Goal: Information Seeking & Learning: Learn about a topic

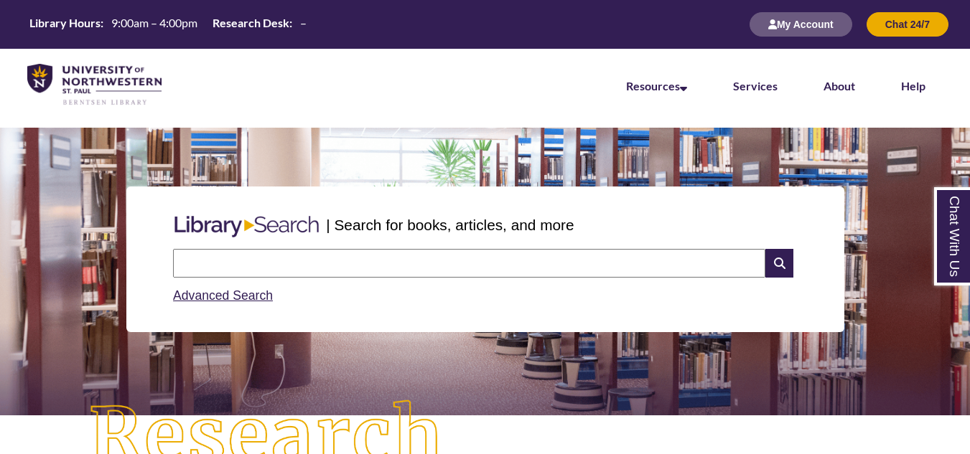
click at [210, 262] on input "text" at bounding box center [469, 263] width 592 height 29
type input "*"
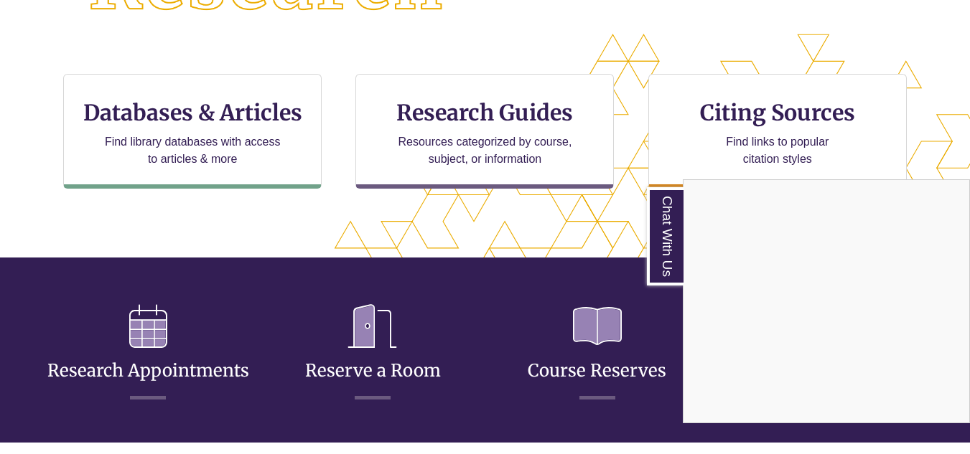
scroll to position [462, 0]
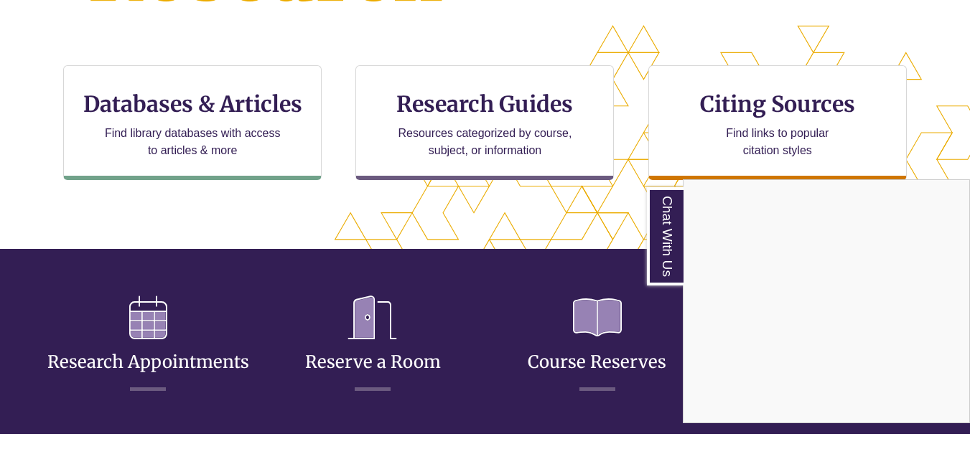
click at [196, 138] on div "Chat With Us" at bounding box center [485, 227] width 970 height 454
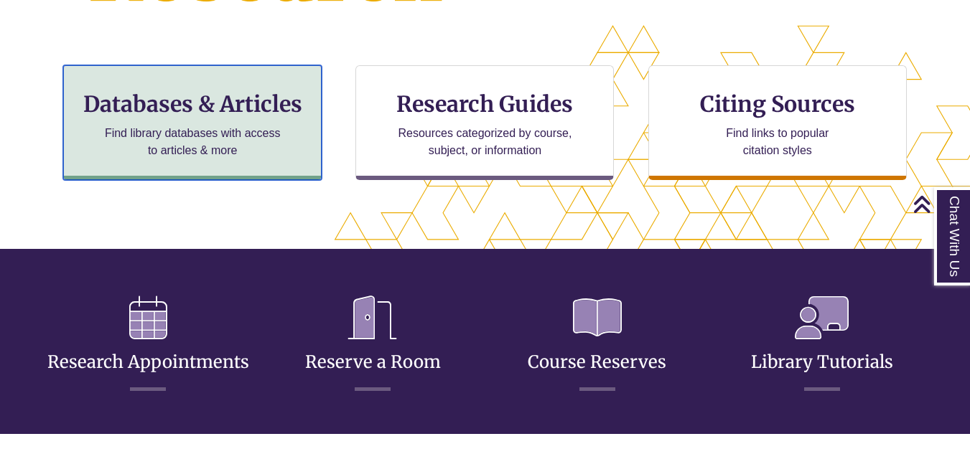
click at [196, 138] on p "Find library databases with access to articles & more" at bounding box center [192, 142] width 187 height 34
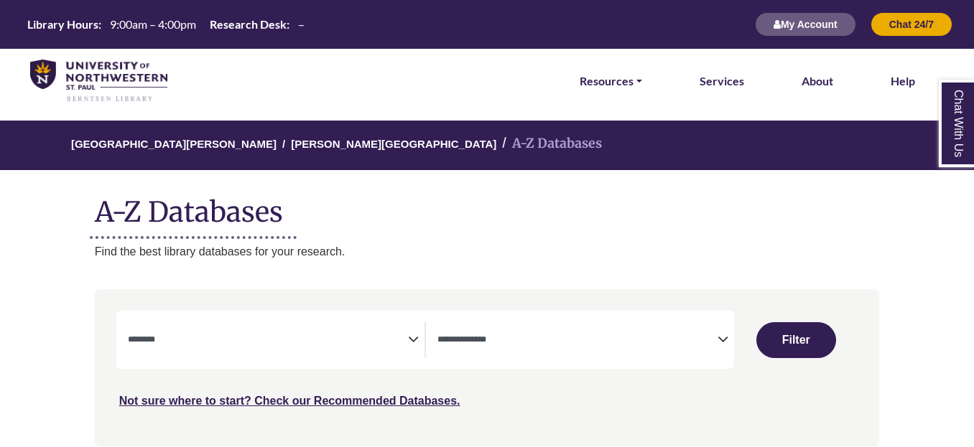
select select "Database Subject Filter"
select select "Database Types Filter"
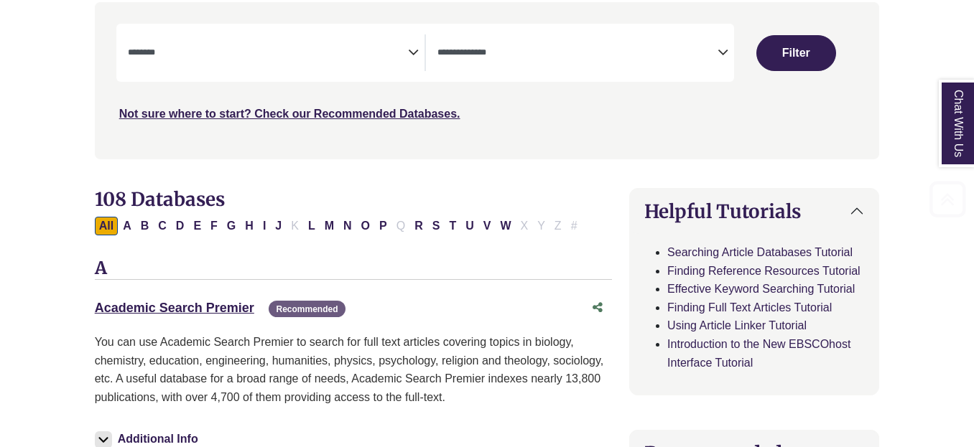
scroll to position [311, 0]
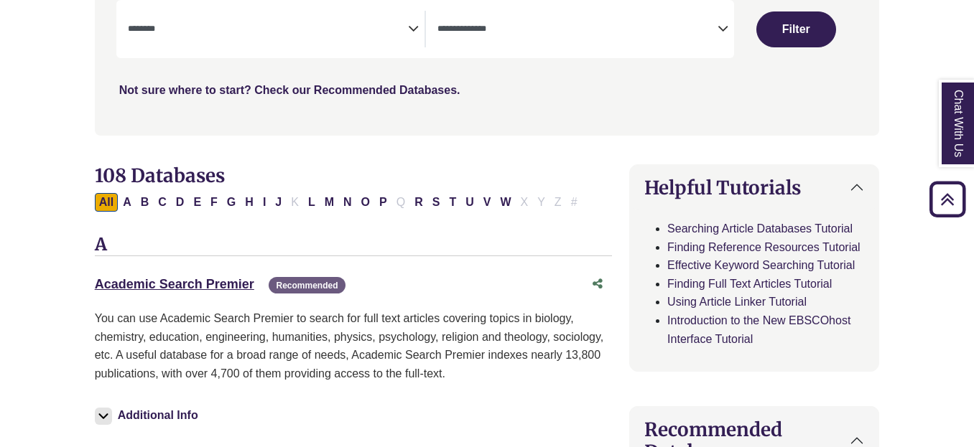
click at [335, 88] on link "Not sure where to start? Check our Recommended Databases." at bounding box center [289, 90] width 341 height 12
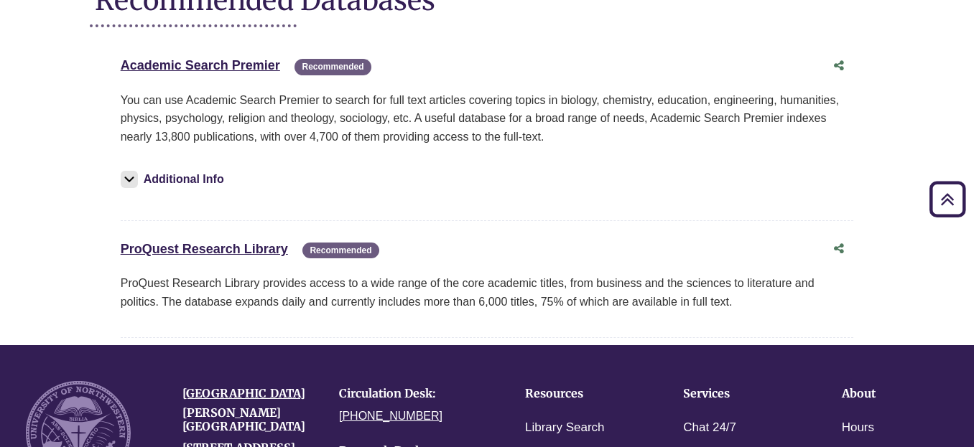
scroll to position [208, 0]
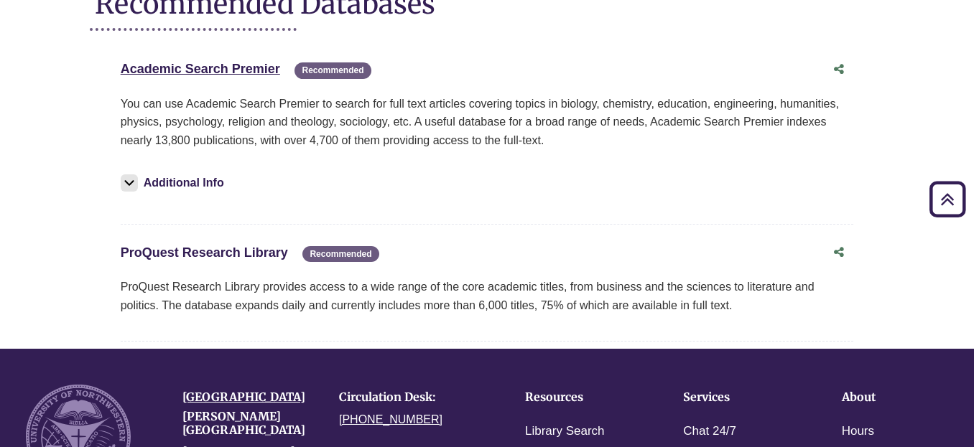
click at [240, 252] on link "ProQuest Research Library This link opens in a new window" at bounding box center [204, 253] width 167 height 14
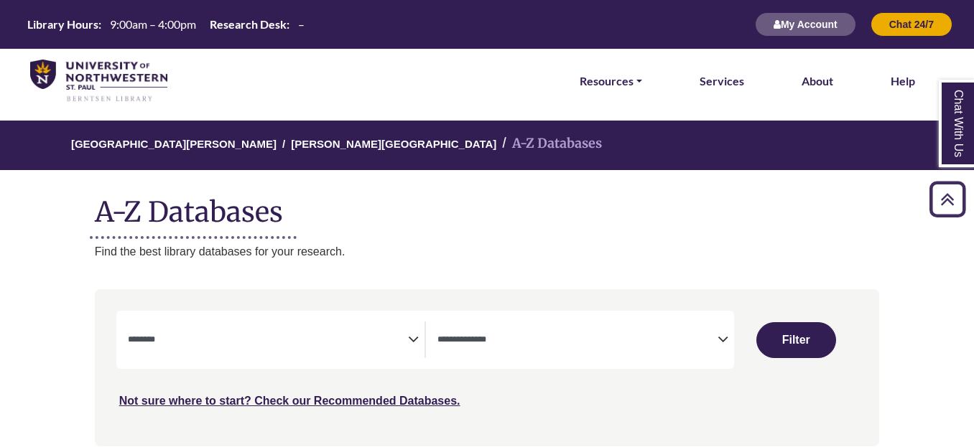
select select "Database Subject Filter"
select select "Database Types Filter"
click at [790, 20] on button "My Account" at bounding box center [805, 24] width 101 height 24
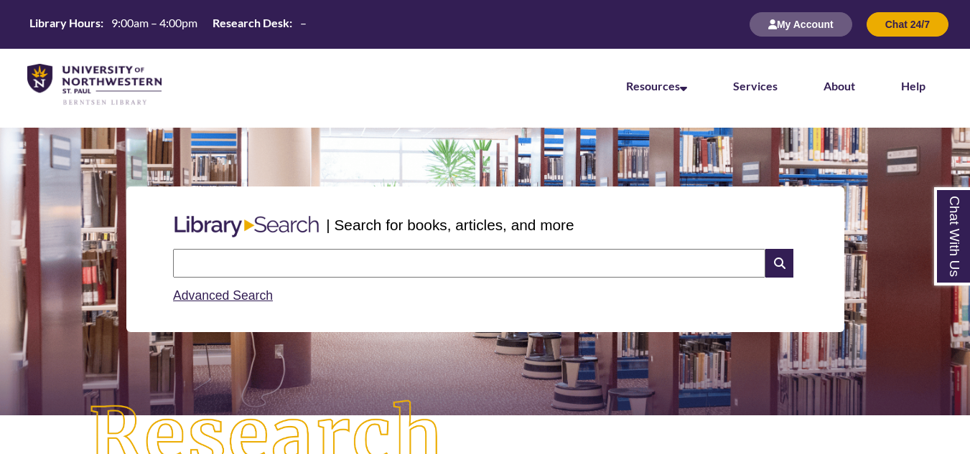
click at [197, 266] on input "text" at bounding box center [469, 263] width 592 height 29
type input "**********"
